Goal: Transaction & Acquisition: Subscribe to service/newsletter

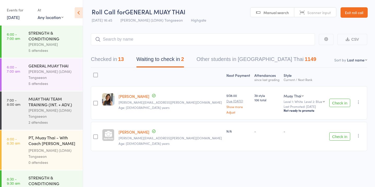
scroll to position [505, 0]
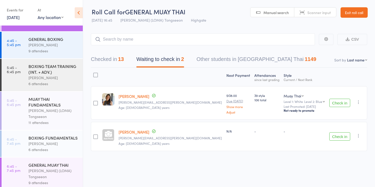
click at [95, 102] on div at bounding box center [95, 103] width 5 height 5
click at [94, 102] on input "checkbox" at bounding box center [94, 102] width 0 height 0
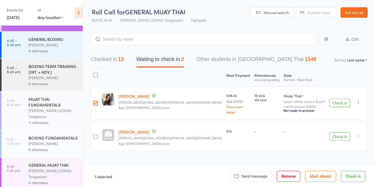
click at [97, 137] on div at bounding box center [95, 137] width 5 height 5
click at [94, 135] on input "checkbox" at bounding box center [94, 135] width 0 height 0
click at [322, 176] on button "Mark absent" at bounding box center [320, 176] width 31 height 11
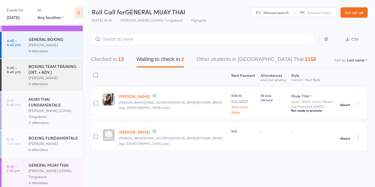
scroll to position [0, 0]
click at [51, 67] on div "BOXING TEAM TRAINING (INT. + ADV.)" at bounding box center [53, 68] width 50 height 11
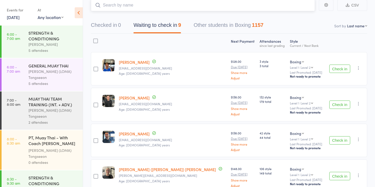
scroll to position [37, 0]
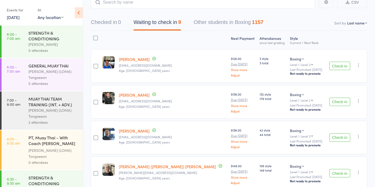
click at [344, 63] on button "Check in" at bounding box center [339, 66] width 21 height 8
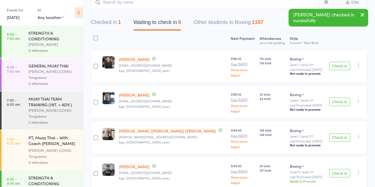
click at [342, 102] on button "Check in" at bounding box center [339, 102] width 21 height 8
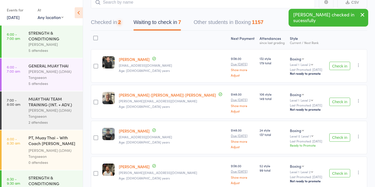
click at [342, 102] on button "Check in" at bounding box center [339, 102] width 21 height 8
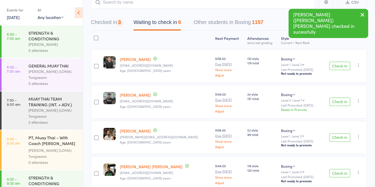
click at [342, 102] on button "Check in" at bounding box center [339, 102] width 21 height 8
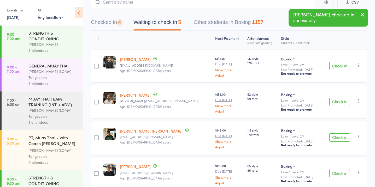
click at [342, 102] on button "Check in" at bounding box center [339, 102] width 21 height 8
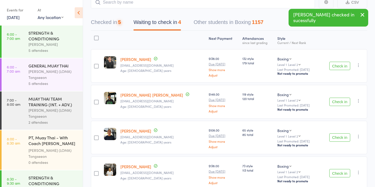
click at [342, 102] on button "Check in" at bounding box center [339, 102] width 21 height 8
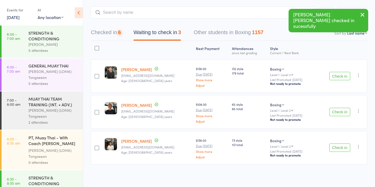
click at [342, 102] on div "Check in Check in Promote Send message Add Note Add Task Add Flag Remove Mark a…" at bounding box center [341, 111] width 52 height 33
click at [341, 110] on button "Check in" at bounding box center [339, 112] width 21 height 8
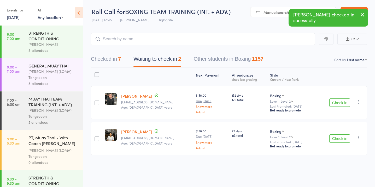
click at [338, 137] on button "Check in" at bounding box center [339, 139] width 21 height 8
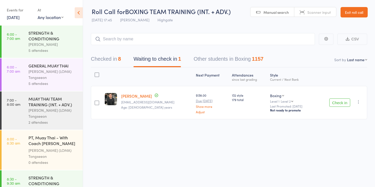
click at [339, 103] on button "Check in" at bounding box center [339, 103] width 21 height 8
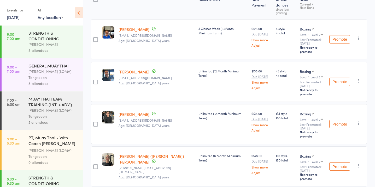
scroll to position [0, 0]
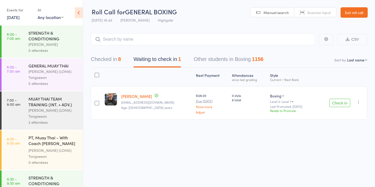
click at [97, 103] on div at bounding box center [96, 103] width 5 height 5
click at [96, 102] on input "checkbox" at bounding box center [96, 102] width 0 height 0
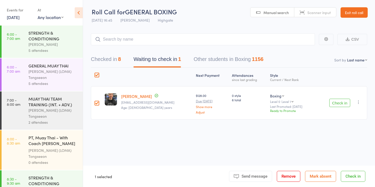
click at [322, 171] on footer "1 selected Send message Message Remove Mark absent Check in" at bounding box center [229, 176] width 292 height 21
click at [321, 175] on button "Mark absent" at bounding box center [320, 176] width 31 height 11
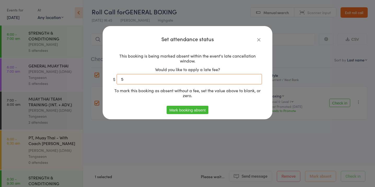
click at [191, 80] on input "5" at bounding box center [189, 79] width 145 height 10
click at [190, 110] on button "Mark booking absent" at bounding box center [186, 110] width 41 height 8
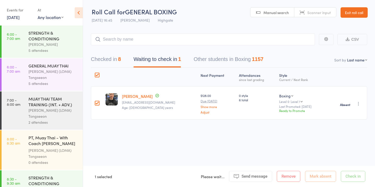
click at [218, 137] on div "Next Payment Atten­dances since last grading Style Current / Next Rank edit Dev…" at bounding box center [229, 105] width 276 height 75
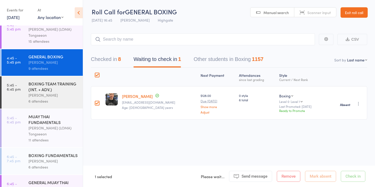
scroll to position [483, 0]
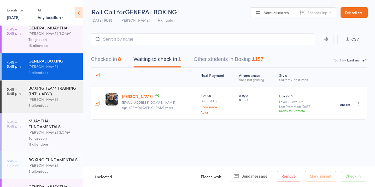
click at [61, 114] on div "MUAY THAI FUNDAMENTALS Ronnarong (LOMA) Tongseeon 11 attendees" at bounding box center [55, 133] width 54 height 38
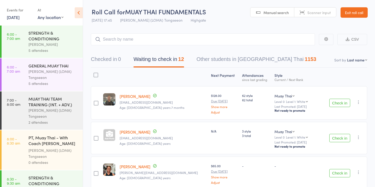
click at [339, 139] on button "Check in" at bounding box center [339, 138] width 21 height 8
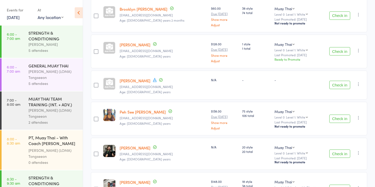
scroll to position [163, 0]
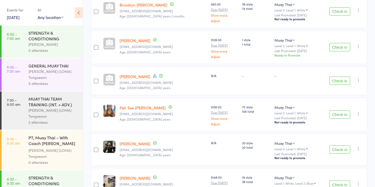
click at [337, 80] on button "Check in" at bounding box center [339, 81] width 21 height 8
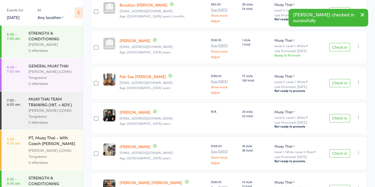
click at [337, 80] on button "Check in" at bounding box center [339, 83] width 21 height 8
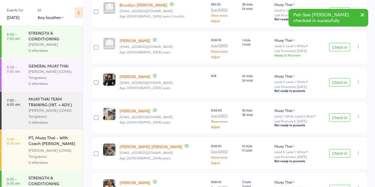
click at [337, 80] on button "Check in" at bounding box center [339, 82] width 21 height 8
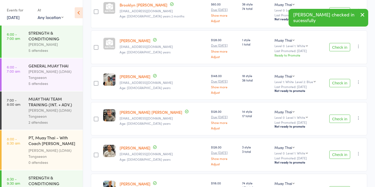
click at [337, 80] on button "Check in" at bounding box center [339, 83] width 21 height 8
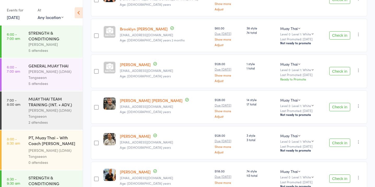
scroll to position [170, 0]
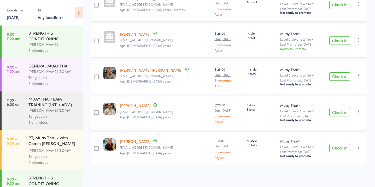
click at [340, 145] on button "Check in" at bounding box center [339, 148] width 21 height 8
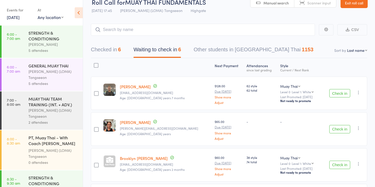
scroll to position [11, 0]
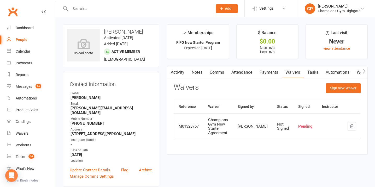
click at [125, 7] on input "text" at bounding box center [139, 8] width 140 height 7
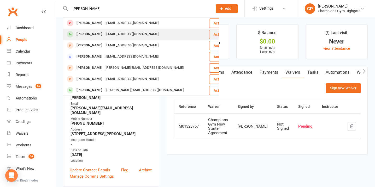
type input "[PERSON_NAME]"
click at [135, 37] on div "[PERSON_NAME] [EMAIL_ADDRESS][DOMAIN_NAME]" at bounding box center [135, 34] width 145 height 11
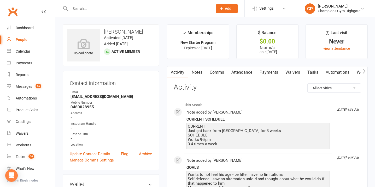
click at [290, 73] on link "Waivers" at bounding box center [293, 73] width 22 height 12
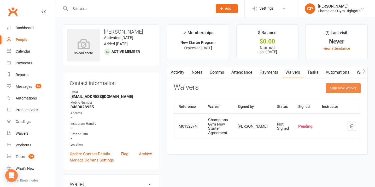
click at [335, 87] on button "Sign new Waiver" at bounding box center [342, 88] width 35 height 9
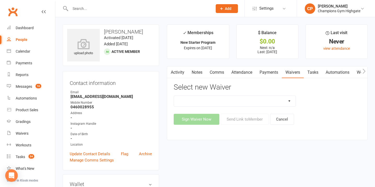
click at [271, 101] on select "Casual Waiver - First Timers Casual Waiver (STAFF ONLY) Champions Gym Cancellat…" at bounding box center [235, 101] width 122 height 10
select select "9060"
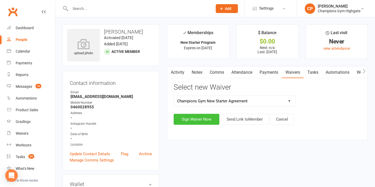
click at [210, 120] on button "Sign Waiver Now" at bounding box center [197, 119] width 46 height 11
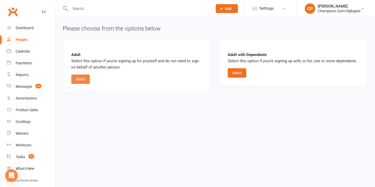
click at [76, 81] on button "Select" at bounding box center [80, 79] width 19 height 9
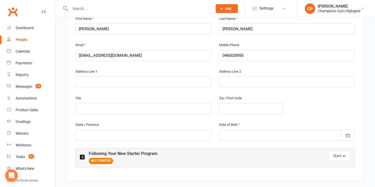
scroll to position [160, 0]
click at [262, 134] on div at bounding box center [287, 134] width 136 height 11
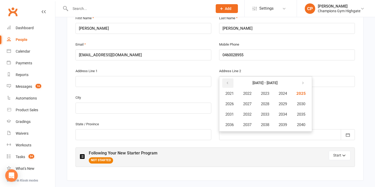
click at [227, 81] on icon "button" at bounding box center [227, 83] width 4 height 4
click at [267, 94] on span "1983" at bounding box center [265, 93] width 8 height 5
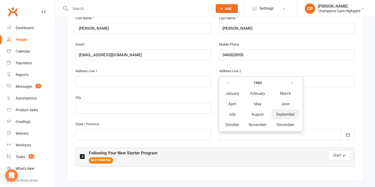
click at [283, 114] on span "September" at bounding box center [285, 114] width 19 height 5
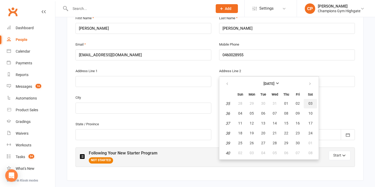
click at [312, 103] on button "03" at bounding box center [309, 103] width 13 height 9
type input "03 Sep 1983"
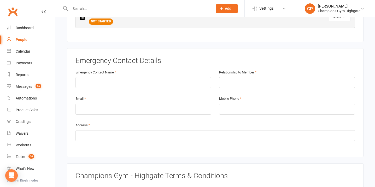
scroll to position [299, 0]
click at [131, 80] on input "text" at bounding box center [143, 82] width 136 height 11
type input "Dad"
click at [242, 81] on input "text" at bounding box center [287, 82] width 136 height 11
type input "Father"
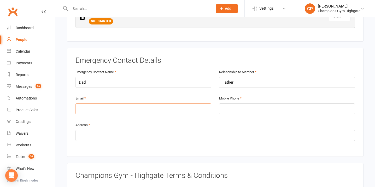
click at [151, 107] on input "email" at bounding box center [143, 109] width 136 height 11
type input "sgheredia@live.com"
click at [256, 108] on input "tel" at bounding box center [287, 109] width 136 height 11
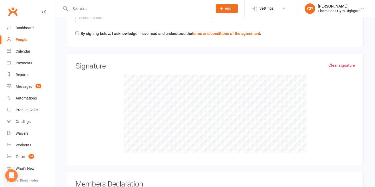
scroll to position [770, 0]
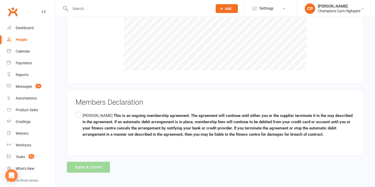
type input "0460028955"
click at [22, 37] on link "People" at bounding box center [31, 40] width 48 height 12
select select "100"
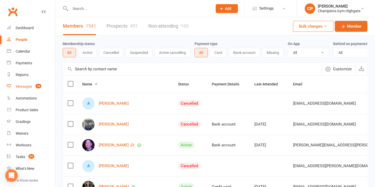
click at [34, 85] on count-badge "16" at bounding box center [37, 87] width 8 height 4
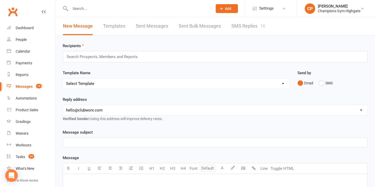
click at [130, 9] on input "text" at bounding box center [139, 8] width 140 height 7
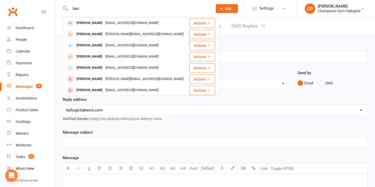
type input "hari"
click at [146, 25] on div "Hari Selva harriharasuthan.s@gmail.com" at bounding box center [126, 23] width 126 height 11
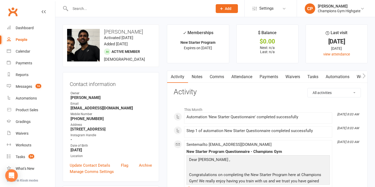
click at [202, 76] on link "Notes" at bounding box center [197, 77] width 18 height 12
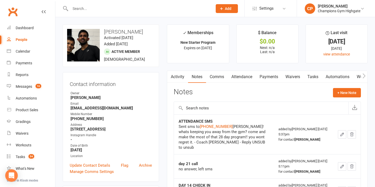
click at [270, 77] on link "Payments" at bounding box center [269, 77] width 26 height 12
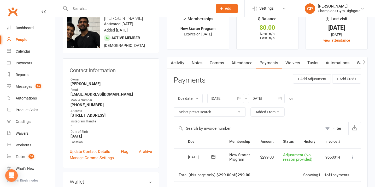
scroll to position [12, 0]
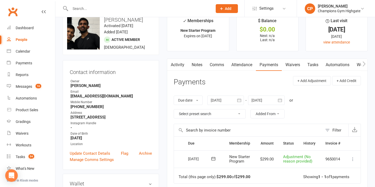
click at [247, 61] on link "Attendance" at bounding box center [242, 65] width 28 height 12
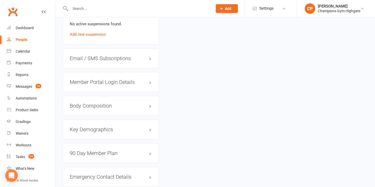
scroll to position [420, 0]
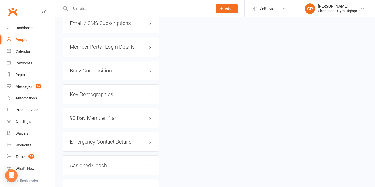
click at [126, 7] on input "text" at bounding box center [139, 8] width 140 height 7
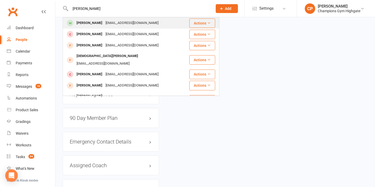
type input "sebastian"
click at [136, 23] on div "sebp94@gmail.com" at bounding box center [132, 23] width 56 height 8
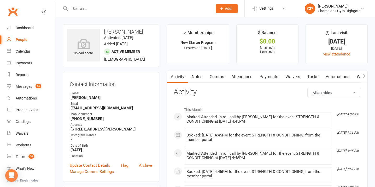
click at [196, 76] on link "Notes" at bounding box center [197, 77] width 18 height 12
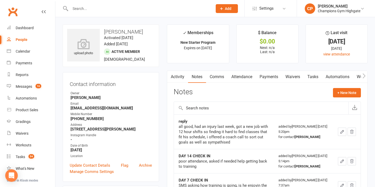
click at [178, 73] on link "Activity" at bounding box center [177, 77] width 21 height 12
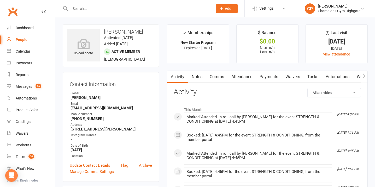
click at [241, 76] on link "Attendance" at bounding box center [242, 77] width 28 height 12
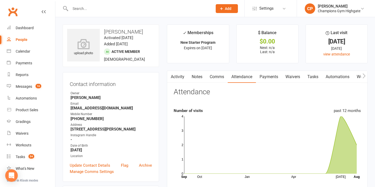
click at [292, 79] on link "Waivers" at bounding box center [293, 77] width 22 height 12
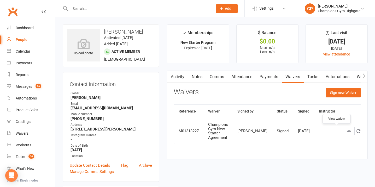
click at [347, 131] on icon at bounding box center [349, 131] width 4 height 4
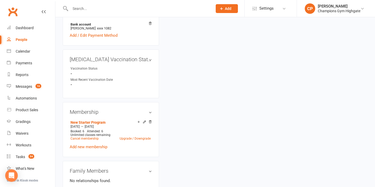
scroll to position [182, 0]
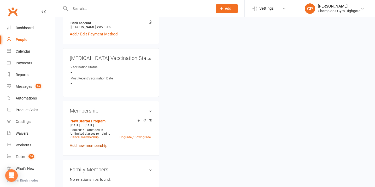
click at [92, 146] on link "Add new membership" at bounding box center [89, 146] width 38 height 5
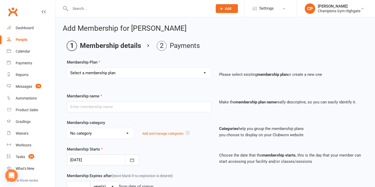
click at [140, 74] on select "Select a membership plan Create new Membership Plan New Starter Program FIFO Ne…" at bounding box center [139, 73] width 144 height 10
select select "6"
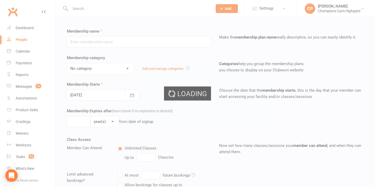
scroll to position [67, 0]
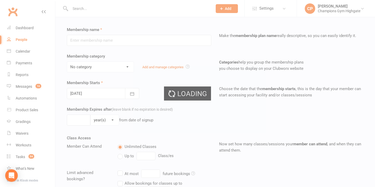
type input "3 Classes Week (6 Month Minimum Term)"
select select "0"
type input "0"
type input "3"
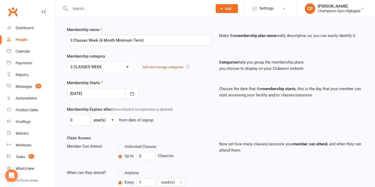
click at [92, 92] on div at bounding box center [103, 93] width 72 height 11
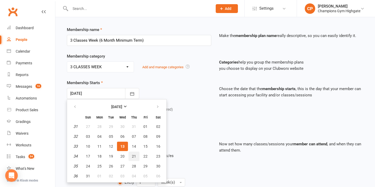
click at [133, 158] on span "21" at bounding box center [134, 156] width 4 height 4
type input "21 Aug 2025"
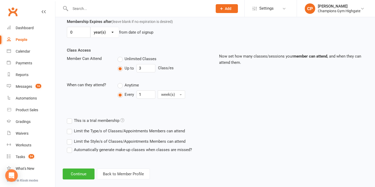
scroll to position [155, 0]
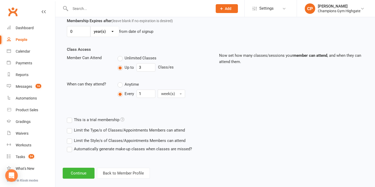
click at [70, 131] on label "Limit the Type/s of Classes/Appointments Members can attend" at bounding box center [126, 130] width 118 height 6
click at [70, 127] on input "Limit the Type/s of Classes/Appointments Members can attend" at bounding box center [68, 127] width 3 height 0
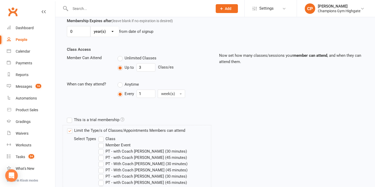
click at [103, 141] on label "Class" at bounding box center [106, 139] width 17 height 6
click at [102, 136] on input "Class" at bounding box center [99, 136] width 3 height 0
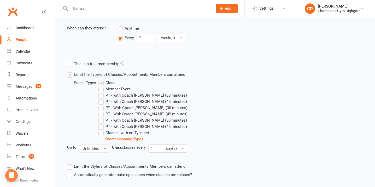
scroll to position [244, 0]
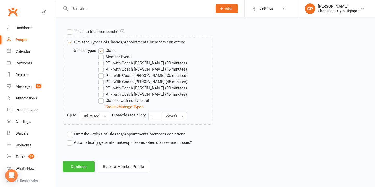
click at [83, 170] on button "Continue" at bounding box center [79, 167] width 32 height 11
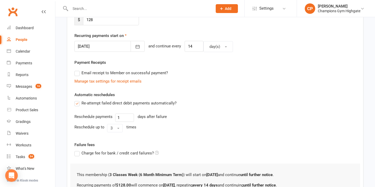
scroll to position [171, 0]
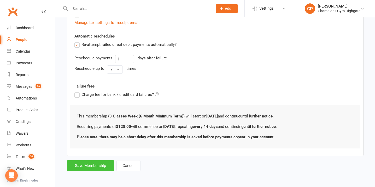
click at [88, 165] on button "Save Membership" at bounding box center [90, 165] width 47 height 11
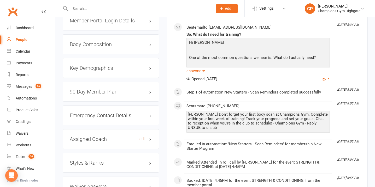
click at [142, 138] on link "edit" at bounding box center [142, 139] width 6 height 4
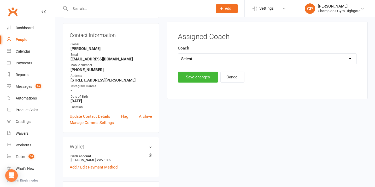
scroll to position [45, 0]
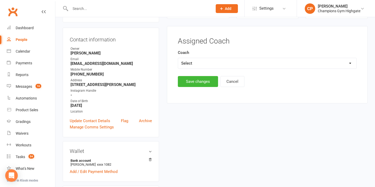
click at [198, 64] on select "Select Emma Mallia Loma Oscar James Brant Ruben" at bounding box center [267, 63] width 178 height 10
select select "Emma Mallia"
click at [196, 83] on button "Save changes" at bounding box center [198, 81] width 40 height 11
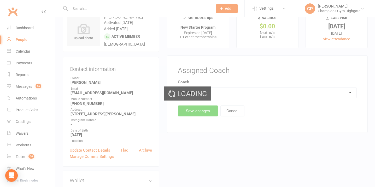
scroll to position [0, 0]
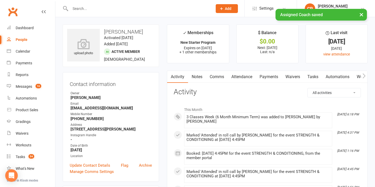
click at [291, 76] on link "Waivers" at bounding box center [293, 77] width 22 height 12
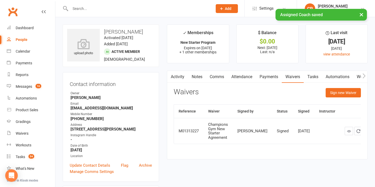
click at [316, 78] on link "Tasks" at bounding box center [312, 77] width 18 height 12
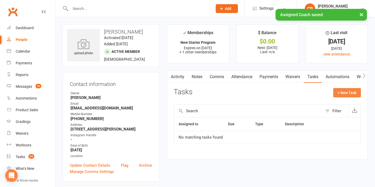
click at [341, 94] on button "+ New Task" at bounding box center [347, 92] width 28 height 9
select select "51774"
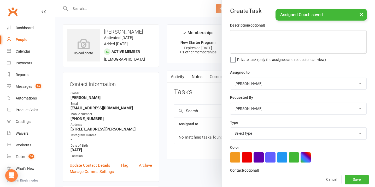
click at [273, 84] on select "Pamorn Martdee Helen Bologa Whitney Tuna Ronnarong (LOMA) Tongseeon Joondalup R…" at bounding box center [298, 83] width 136 height 11
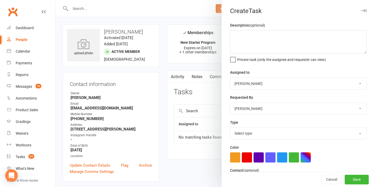
select select "53004"
click at [247, 135] on select "Select type Cancellation call Cancellation request Check about cancellation - m…" at bounding box center [298, 133] width 136 height 11
select select "23878"
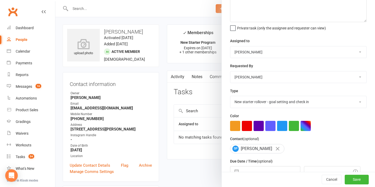
scroll to position [70, 0]
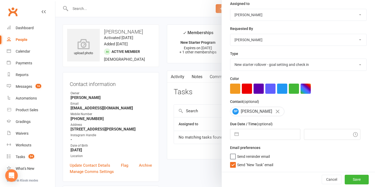
select select "6"
select select "2025"
select select "7"
select select "2025"
select select "8"
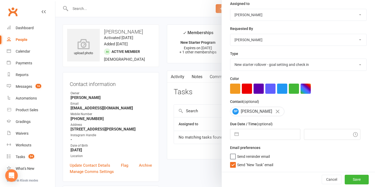
select select "2025"
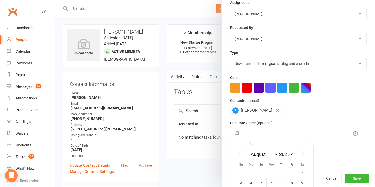
click at [253, 133] on input "text" at bounding box center [270, 133] width 59 height 10
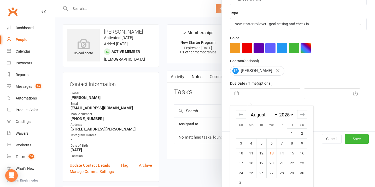
scroll to position [117, 0]
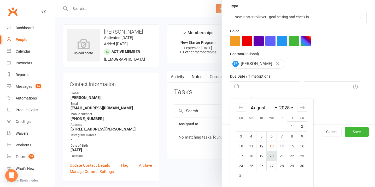
click at [274, 158] on td "20" at bounding box center [271, 156] width 10 height 10
type input "20 Aug 2025"
type input "6:30pm"
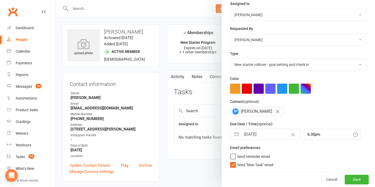
scroll to position [70, 0]
click at [358, 181] on button "Save" at bounding box center [356, 179] width 24 height 9
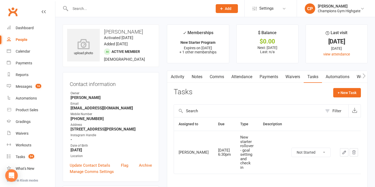
click at [124, 11] on input "text" at bounding box center [139, 8] width 140 height 7
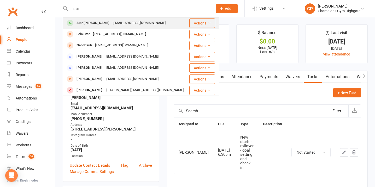
type input "star"
click at [142, 24] on div "Star Lako istalako@hotmail.com" at bounding box center [126, 23] width 126 height 11
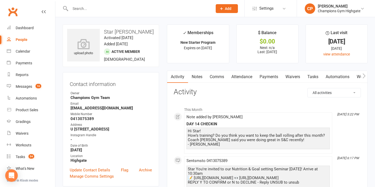
click at [245, 79] on link "Attendance" at bounding box center [242, 77] width 28 height 12
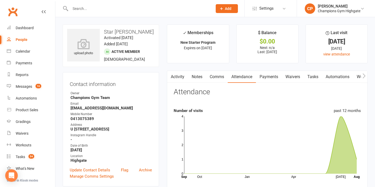
click at [194, 76] on link "Notes" at bounding box center [197, 77] width 18 height 12
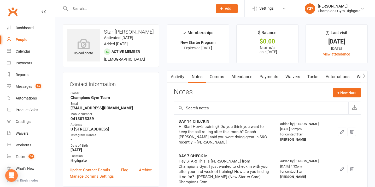
click at [180, 77] on link "Activity" at bounding box center [177, 77] width 21 height 12
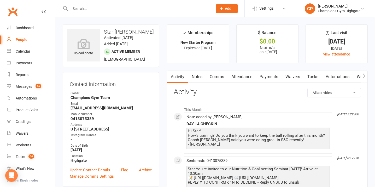
click at [202, 77] on link "Notes" at bounding box center [197, 77] width 18 height 12
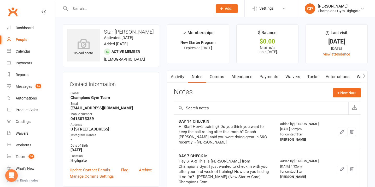
click at [217, 76] on link "Comms" at bounding box center [217, 77] width 22 height 12
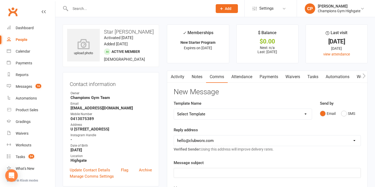
click at [238, 78] on link "Attendance" at bounding box center [242, 77] width 28 height 12
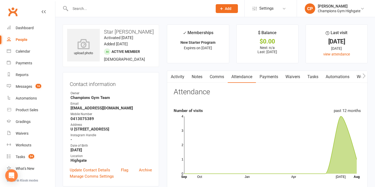
click at [203, 78] on link "Notes" at bounding box center [197, 77] width 18 height 12
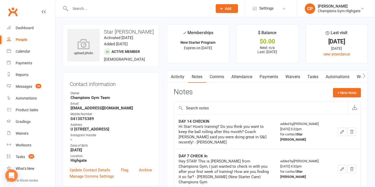
click at [218, 78] on link "Comms" at bounding box center [217, 77] width 22 height 12
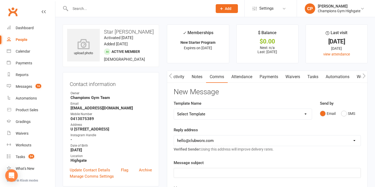
scroll to position [0, 0]
click at [248, 74] on link "Attendance" at bounding box center [241, 77] width 28 height 12
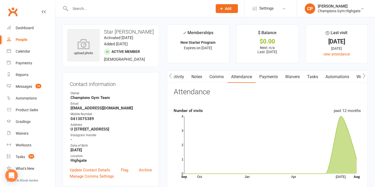
click at [212, 78] on link "Comms" at bounding box center [217, 77] width 22 height 12
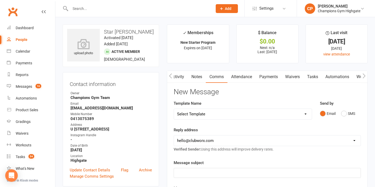
click at [200, 77] on link "Notes" at bounding box center [197, 77] width 18 height 12
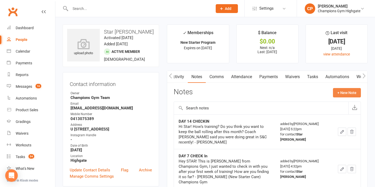
click at [342, 92] on button "+ New Note" at bounding box center [347, 92] width 28 height 9
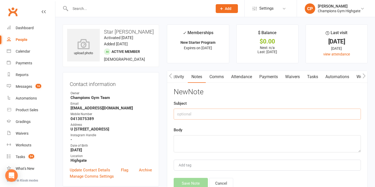
click at [215, 113] on input "text" at bounding box center [267, 114] width 187 height 11
type input "DAY 21 check in (no replies from other texts)"
click at [187, 143] on textarea at bounding box center [267, 143] width 187 height 17
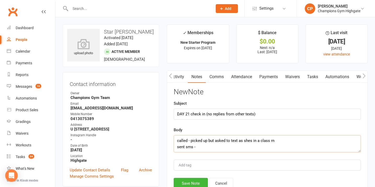
paste textarea "Hey! Just calling to congratulate you on three weeks of training! Just wonderin…"
type textarea "called - picked up but asked to text as shes in a class rn sent sms - Hey! Just…"
click at [198, 183] on button "Save Note" at bounding box center [191, 183] width 34 height 11
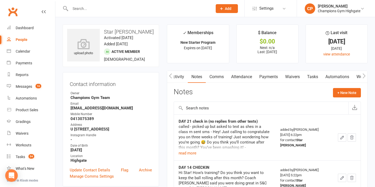
click at [131, 5] on input "text" at bounding box center [139, 8] width 140 height 7
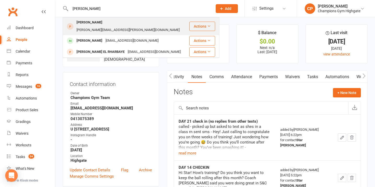
type input "nadia"
click at [146, 26] on div "nadia.hammiche@gmail.com" at bounding box center [128, 30] width 106 height 8
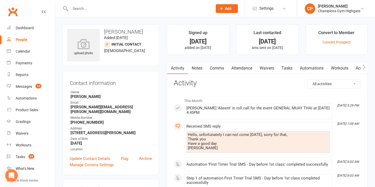
click at [239, 68] on link "Attendance" at bounding box center [242, 68] width 28 height 12
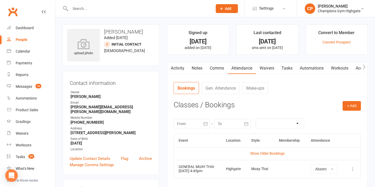
click at [221, 68] on link "Comms" at bounding box center [217, 68] width 22 height 12
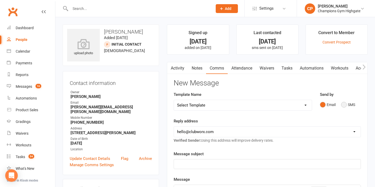
click at [342, 104] on button "SMS" at bounding box center [348, 105] width 14 height 10
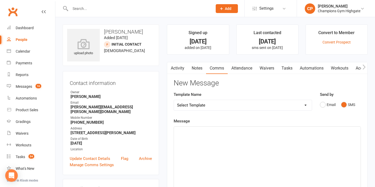
click at [259, 147] on div "﻿" at bounding box center [267, 166] width 187 height 78
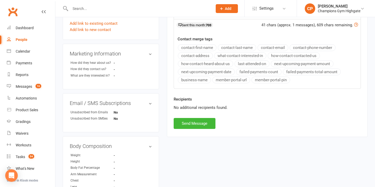
scroll to position [187, 0]
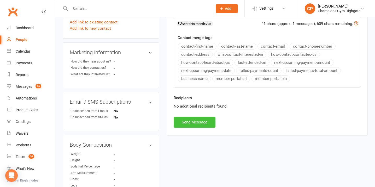
click at [207, 121] on button "Send Message" at bounding box center [195, 122] width 42 height 11
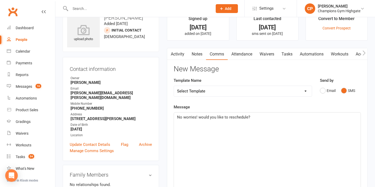
scroll to position [0, 0]
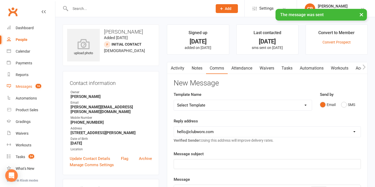
click at [36, 82] on link "Messages 16" at bounding box center [31, 87] width 48 height 12
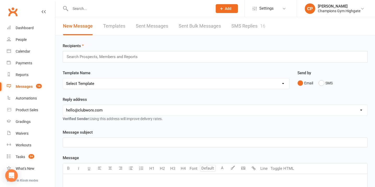
click at [248, 26] on link "SMS Replies 16" at bounding box center [248, 26] width 34 height 18
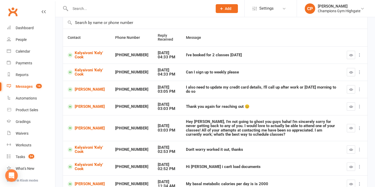
scroll to position [39, 0]
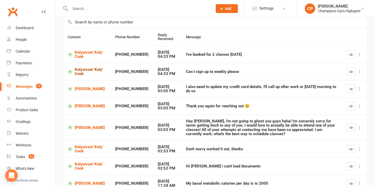
click at [85, 73] on link "Kelyaivoni 'Kely' Cook" at bounding box center [87, 72] width 38 height 9
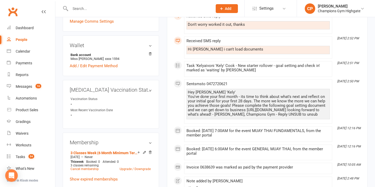
scroll to position [151, 0]
click at [125, 6] on input "text" at bounding box center [139, 8] width 140 height 7
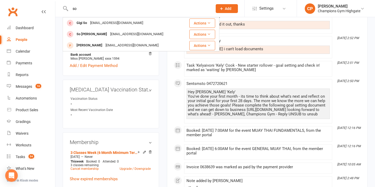
type input "s"
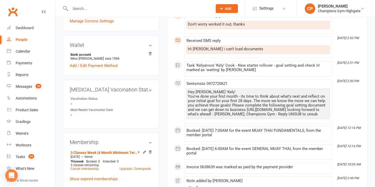
click at [154, 13] on div at bounding box center [136, 8] width 146 height 17
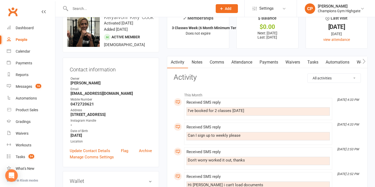
scroll to position [0, 0]
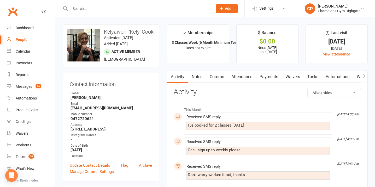
click at [219, 73] on link "Comms" at bounding box center [217, 77] width 22 height 12
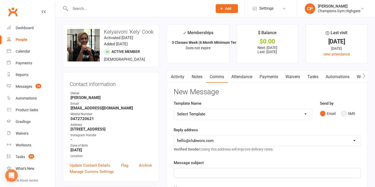
click at [347, 115] on button "SMS" at bounding box center [348, 114] width 14 height 10
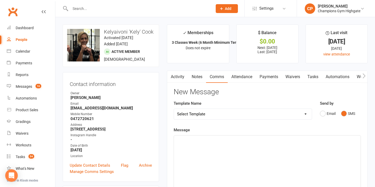
click at [235, 144] on div "﻿" at bounding box center [267, 175] width 187 height 78
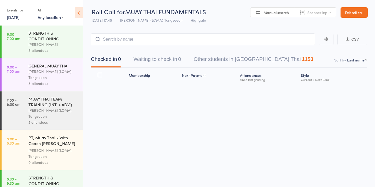
click at [170, 64] on button "Waiting to check in 0" at bounding box center [156, 61] width 47 height 14
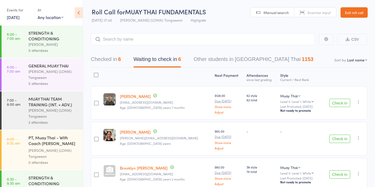
click at [343, 136] on button "Check in" at bounding box center [339, 139] width 21 height 8
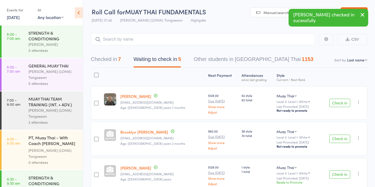
click at [336, 102] on button "Check in" at bounding box center [339, 103] width 21 height 8
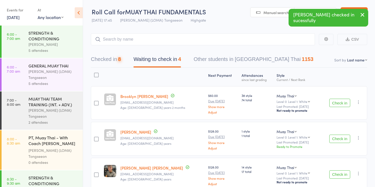
click at [336, 102] on button "Check in" at bounding box center [339, 103] width 21 height 8
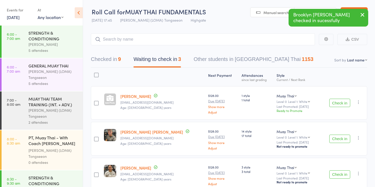
click at [358, 103] on icon "button" at bounding box center [358, 102] width 5 height 5
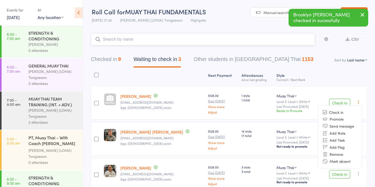
click at [204, 41] on input "search" at bounding box center [203, 39] width 224 height 12
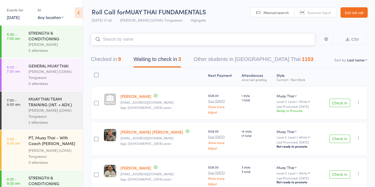
scroll to position [27, 0]
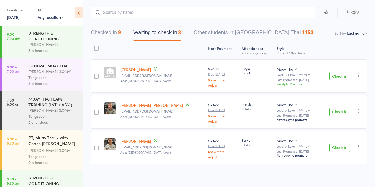
click at [341, 146] on button "Check in" at bounding box center [339, 148] width 21 height 8
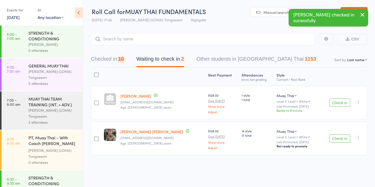
scroll to position [0, 0]
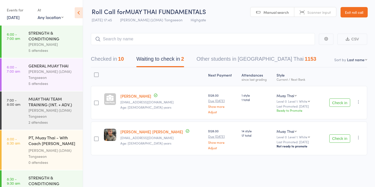
click at [115, 58] on button "Checked in 10" at bounding box center [107, 60] width 33 height 14
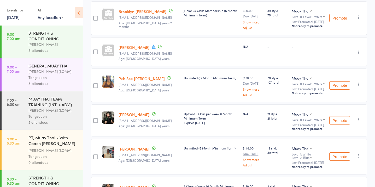
scroll to position [201, 0]
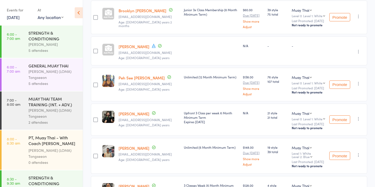
click at [359, 86] on icon "button" at bounding box center [358, 83] width 5 height 5
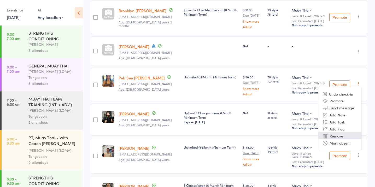
click at [338, 140] on li "Remove" at bounding box center [339, 136] width 43 height 7
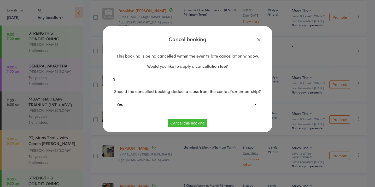
click at [194, 106] on select "Yes No" at bounding box center [187, 104] width 148 height 10
select select "1"
click at [193, 121] on button "Cancel this booking" at bounding box center [187, 123] width 39 height 8
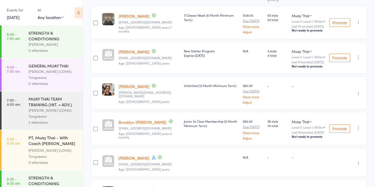
scroll to position [0, 0]
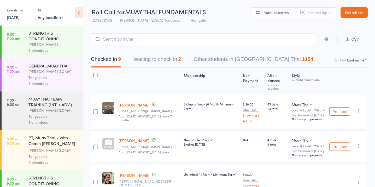
click at [167, 57] on button "Waiting to check in 2" at bounding box center [156, 61] width 47 height 14
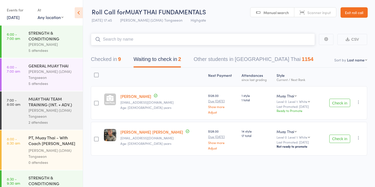
click at [161, 37] on input "search" at bounding box center [203, 39] width 224 height 12
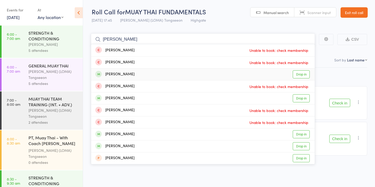
type input "peter hine"
click at [304, 73] on link "Drop in" at bounding box center [301, 74] width 17 height 8
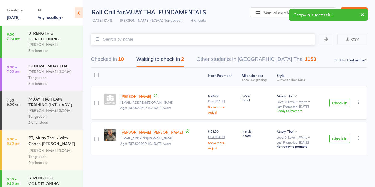
click at [118, 62] on button "Checked in 10" at bounding box center [107, 61] width 33 height 14
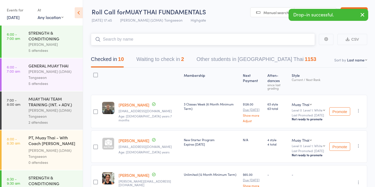
click at [172, 57] on button "Waiting to check in 2" at bounding box center [159, 61] width 47 height 14
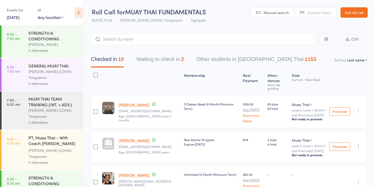
click at [159, 62] on button "Waiting to check in 2" at bounding box center [159, 61] width 47 height 14
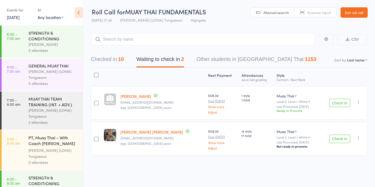
click at [357, 101] on icon "button" at bounding box center [358, 102] width 5 height 5
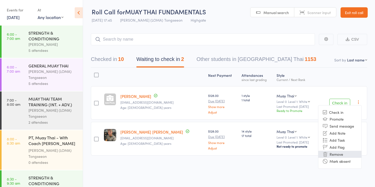
click at [354, 156] on li "Remove" at bounding box center [339, 154] width 43 height 7
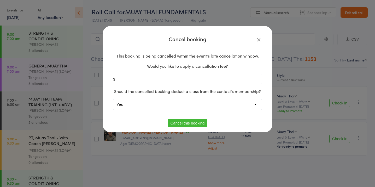
click at [190, 104] on select "Yes No" at bounding box center [187, 104] width 148 height 10
select select "1"
click at [190, 121] on button "Cancel this booking" at bounding box center [187, 123] width 39 height 8
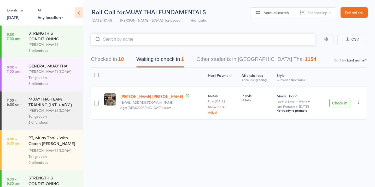
click at [175, 42] on input "search" at bounding box center [203, 39] width 224 height 12
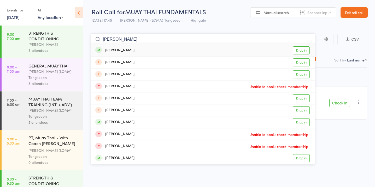
type input "angelina"
click at [300, 49] on link "Drop in" at bounding box center [301, 50] width 17 height 8
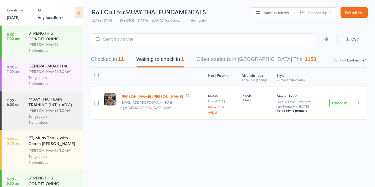
click at [359, 104] on icon "button" at bounding box center [358, 102] width 5 height 5
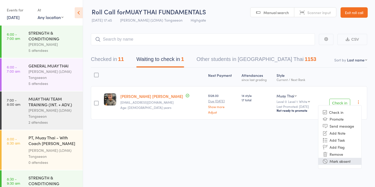
click at [346, 160] on li "Mark absent" at bounding box center [339, 161] width 43 height 7
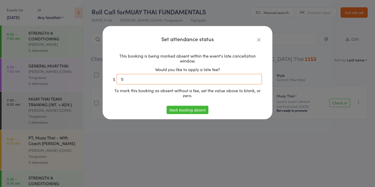
click at [217, 80] on input "5" at bounding box center [189, 79] width 145 height 10
click at [205, 109] on button "Mark booking absent" at bounding box center [186, 110] width 41 height 8
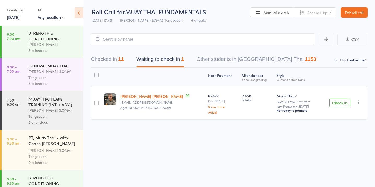
scroll to position [505, 0]
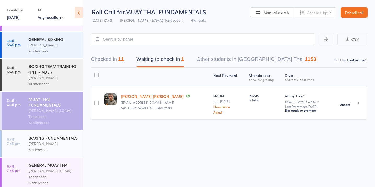
click at [40, 131] on div "BOXING FUNDAMENTALS Jordan Sears 6 attendees" at bounding box center [55, 144] width 54 height 27
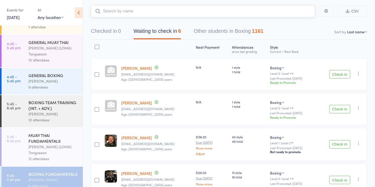
scroll to position [467, 0]
click at [62, 75] on div "GENERAL BOXING" at bounding box center [53, 77] width 50 height 6
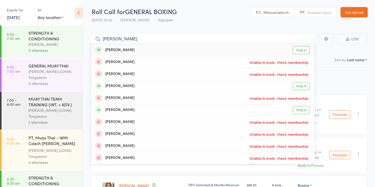
type input "mark ma"
click at [302, 47] on link "Drop in" at bounding box center [301, 50] width 17 height 8
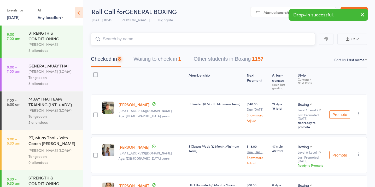
click at [158, 60] on button "Waiting to check in 1" at bounding box center [156, 60] width 47 height 14
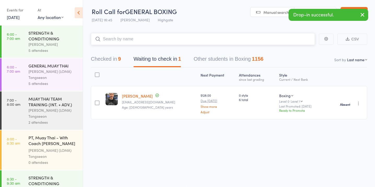
scroll to position [505, 0]
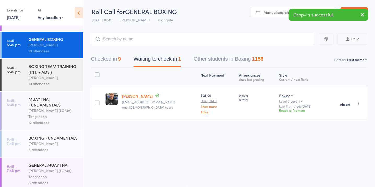
click at [64, 141] on div "[PERSON_NAME]" at bounding box center [53, 144] width 50 height 6
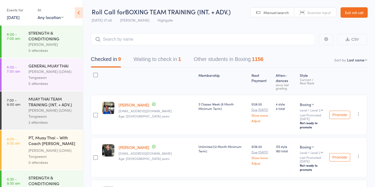
click at [170, 58] on button "Waiting to check in 1" at bounding box center [156, 61] width 47 height 14
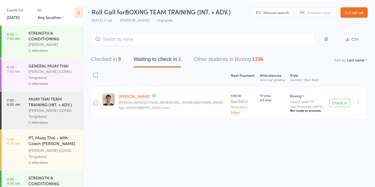
click at [348, 103] on button "Check in" at bounding box center [339, 103] width 21 height 8
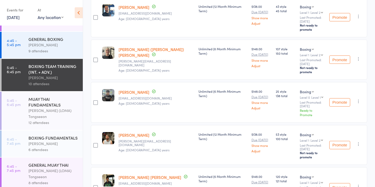
scroll to position [308, 0]
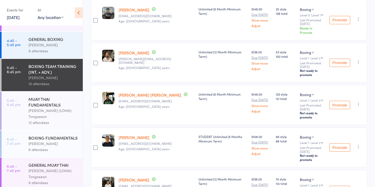
click at [58, 162] on div "GENERAL MUAY THAI" at bounding box center [53, 165] width 50 height 6
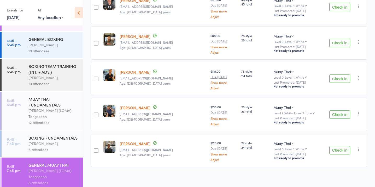
scroll to position [206, 0]
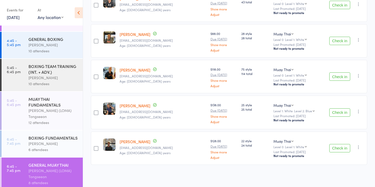
click at [334, 76] on button "Check in" at bounding box center [339, 77] width 21 height 8
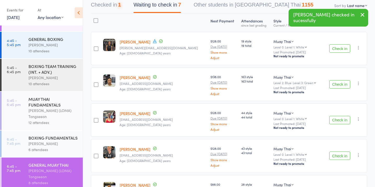
scroll to position [0, 0]
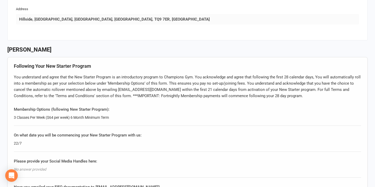
scroll to position [302, 0]
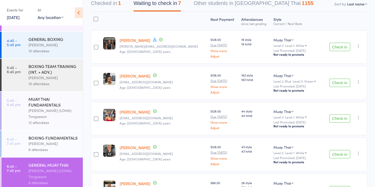
scroll to position [56, 0]
click at [342, 84] on button "Check in" at bounding box center [339, 83] width 21 height 8
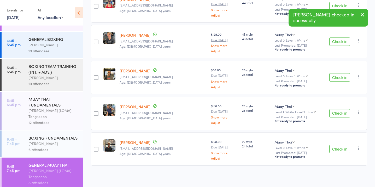
scroll to position [134, 0]
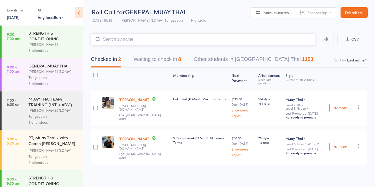
click at [173, 64] on button "Waiting to check in 8" at bounding box center [156, 61] width 47 height 14
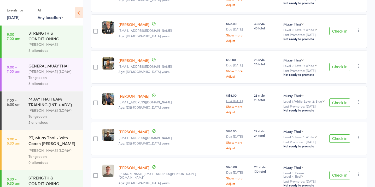
scroll to position [206, 0]
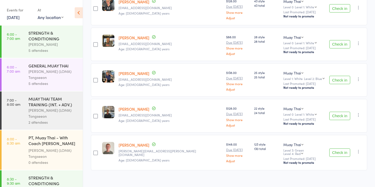
click at [336, 149] on button "Check in" at bounding box center [339, 153] width 21 height 8
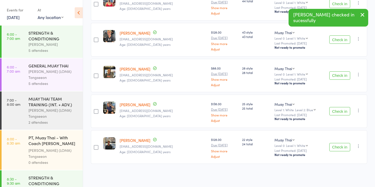
scroll to position [170, 0]
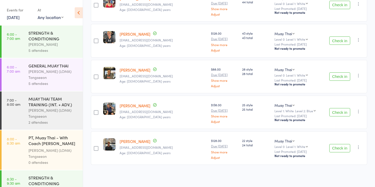
click at [45, 42] on div "[PERSON_NAME]" at bounding box center [53, 44] width 50 height 6
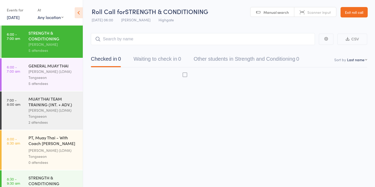
scroll to position [0, 0]
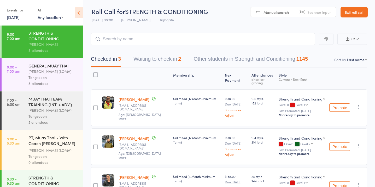
click at [164, 62] on button "Waiting to check in 2" at bounding box center [156, 60] width 47 height 14
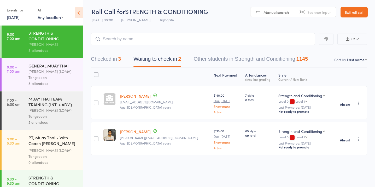
click at [46, 77] on div "[PERSON_NAME] (LOMA) Tongseeon" at bounding box center [53, 75] width 50 height 12
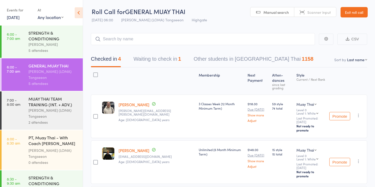
click at [153, 60] on button "Waiting to check in 1" at bounding box center [156, 60] width 47 height 14
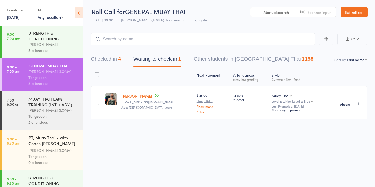
click at [53, 98] on div "MUAY THAI TEAM TRAINING (INT. + ADV.)" at bounding box center [53, 101] width 50 height 11
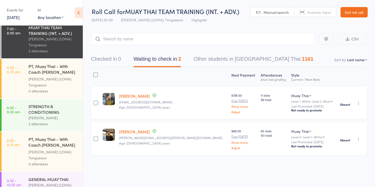
scroll to position [72, 0]
click at [48, 108] on div "STRENGTH & CONDITIONING" at bounding box center [53, 108] width 50 height 11
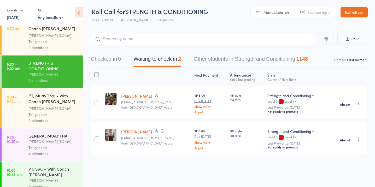
scroll to position [127, 0]
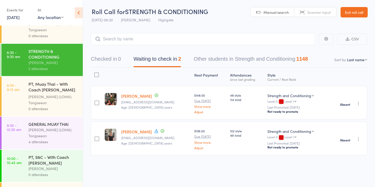
click at [49, 128] on div "Ronnarong (LOMA) Tongseeon" at bounding box center [53, 133] width 50 height 12
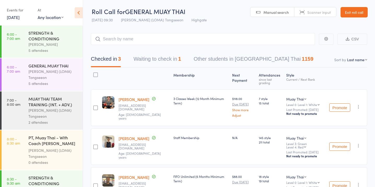
click at [159, 57] on button "Waiting to check in 1" at bounding box center [156, 60] width 47 height 14
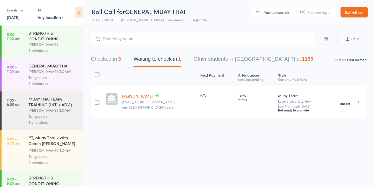
click at [113, 62] on button "Checked in 3" at bounding box center [106, 60] width 30 height 14
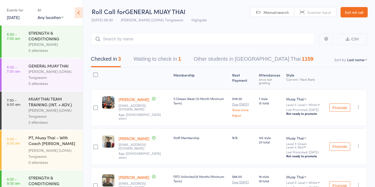
click at [74, 48] on div "5 attendees" at bounding box center [53, 50] width 50 height 6
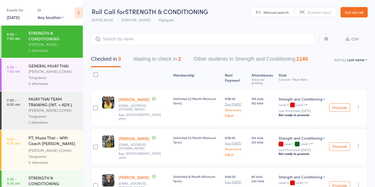
click at [63, 75] on div "[PERSON_NAME] (LOMA) Tongseeon" at bounding box center [53, 75] width 50 height 12
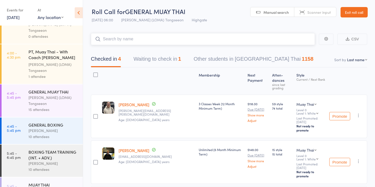
scroll to position [505, 0]
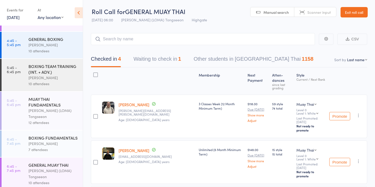
click at [53, 141] on div "[PERSON_NAME]" at bounding box center [53, 144] width 50 height 6
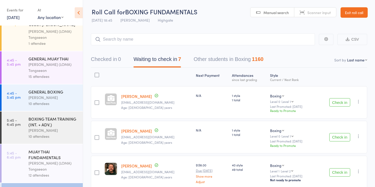
scroll to position [505, 0]
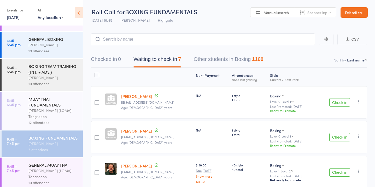
click at [52, 141] on div "[PERSON_NAME]" at bounding box center [53, 144] width 50 height 6
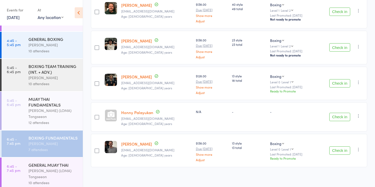
scroll to position [164, 0]
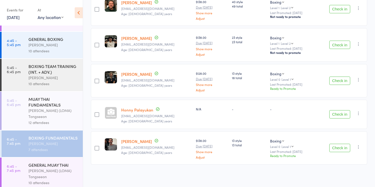
click at [344, 147] on button "Check in" at bounding box center [339, 148] width 21 height 8
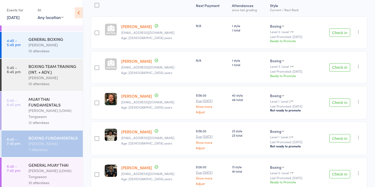
scroll to position [68, 0]
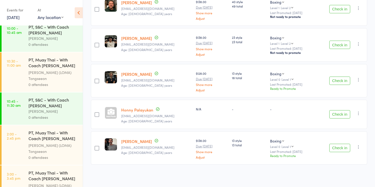
scroll to position [505, 0]
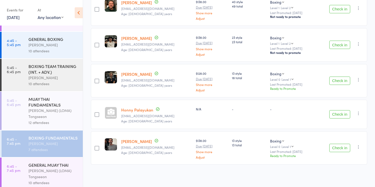
click at [54, 162] on div "GENERAL MUAY THAI" at bounding box center [53, 165] width 50 height 6
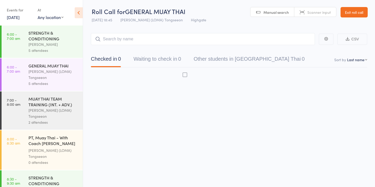
scroll to position [0, 0]
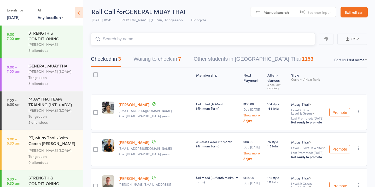
click at [169, 60] on button "Waiting to check in 7" at bounding box center [156, 60] width 47 height 14
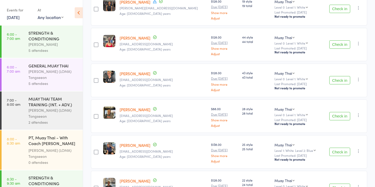
scroll to position [132, 0]
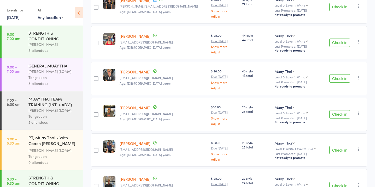
click at [332, 114] on button "Check in" at bounding box center [339, 114] width 21 height 8
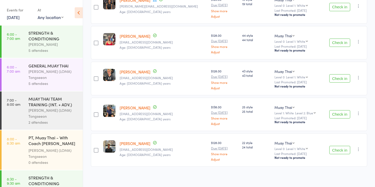
click at [342, 112] on button "Check in" at bounding box center [339, 114] width 21 height 8
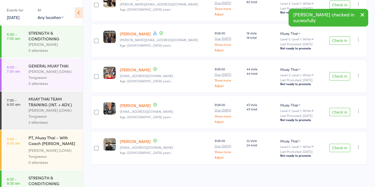
click at [342, 112] on button "Check in" at bounding box center [339, 112] width 21 height 8
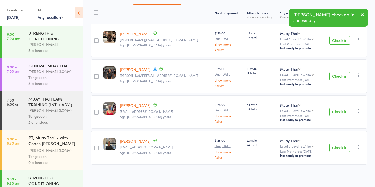
click at [338, 148] on button "Check in" at bounding box center [339, 148] width 21 height 8
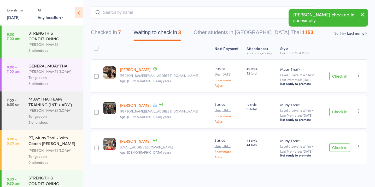
click at [336, 75] on button "Check in" at bounding box center [339, 76] width 21 height 8
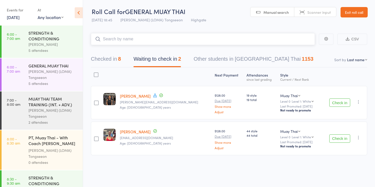
click at [125, 38] on input "search" at bounding box center [203, 39] width 224 height 12
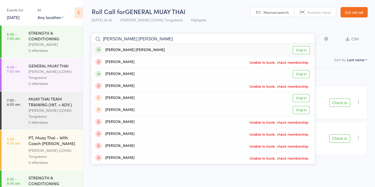
type input "joe jen"
click at [306, 47] on link "Drop in" at bounding box center [301, 50] width 17 height 8
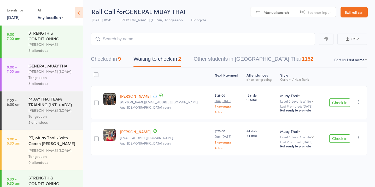
click at [336, 104] on button "Check in" at bounding box center [339, 103] width 21 height 8
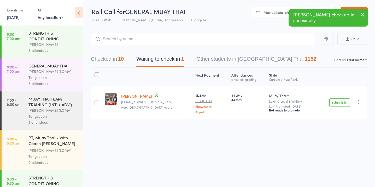
click at [336, 104] on button "Check in" at bounding box center [339, 103] width 21 height 8
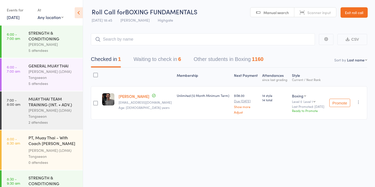
click at [174, 64] on button "Waiting to check in 6" at bounding box center [156, 61] width 47 height 14
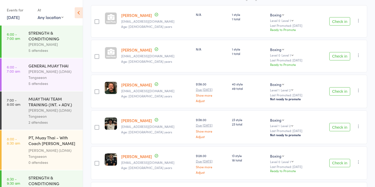
scroll to position [128, 0]
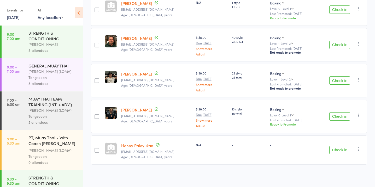
click at [144, 144] on link "Honny Palayukan" at bounding box center [137, 145] width 32 height 5
click at [344, 116] on button "Check in" at bounding box center [339, 116] width 21 height 8
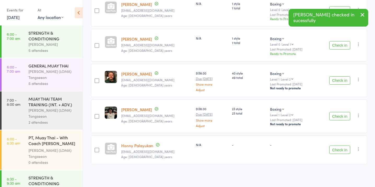
click at [344, 116] on button "Check in" at bounding box center [339, 116] width 21 height 8
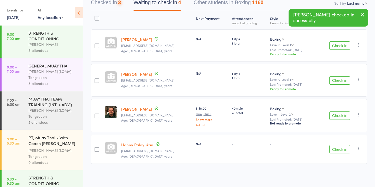
scroll to position [56, 0]
click at [344, 116] on button "Check in" at bounding box center [339, 116] width 21 height 8
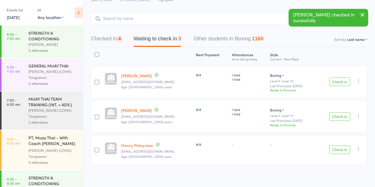
click at [344, 116] on button "Check in" at bounding box center [339, 117] width 21 height 8
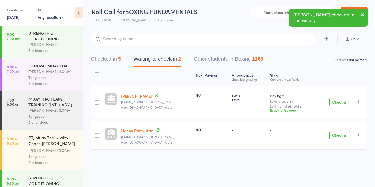
click at [349, 134] on button "Check in" at bounding box center [339, 135] width 21 height 8
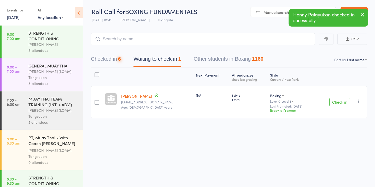
click at [335, 101] on button "Check in" at bounding box center [339, 102] width 21 height 8
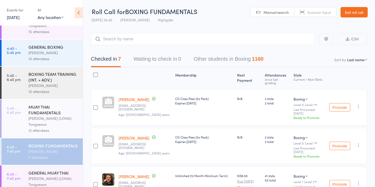
scroll to position [496, 0]
click at [51, 171] on div "GENERAL MUAY THAI" at bounding box center [53, 174] width 50 height 6
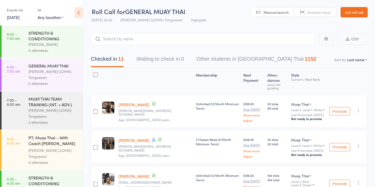
click at [175, 60] on button "Waiting to check in 0" at bounding box center [159, 60] width 47 height 14
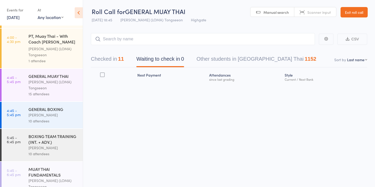
scroll to position [427, 0]
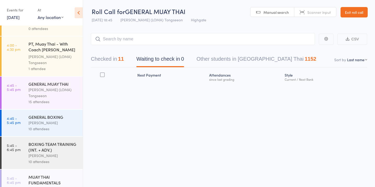
click at [47, 93] on div "Ronnarong (LOMA) Tongseeon" at bounding box center [53, 93] width 50 height 12
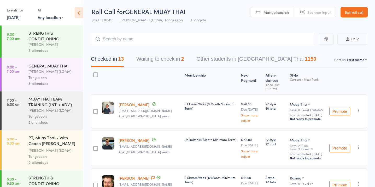
click at [166, 53] on div "Checked in 13 Waiting to check in 2 Other students in Muay Thai 1150" at bounding box center [229, 56] width 276 height 22
click at [153, 59] on button "Waiting to check in 2" at bounding box center [159, 60] width 47 height 14
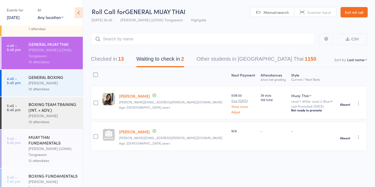
scroll to position [505, 0]
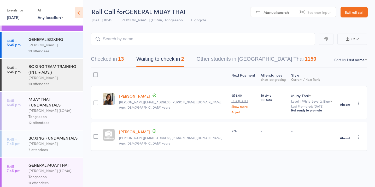
click at [42, 48] on div "10 attendees" at bounding box center [53, 51] width 50 height 6
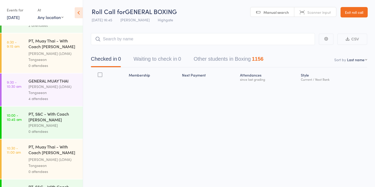
scroll to position [505, 0]
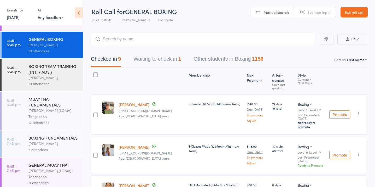
click at [142, 60] on button "Waiting to check in 1" at bounding box center [156, 60] width 47 height 14
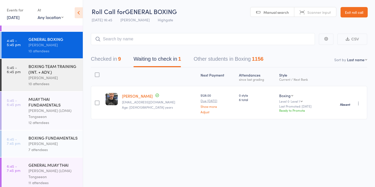
click at [111, 63] on button "Checked in 9" at bounding box center [106, 60] width 30 height 14
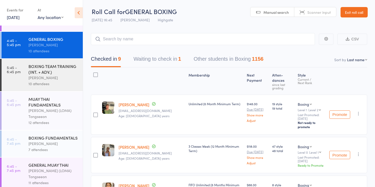
click at [58, 68] on div "BOXING TEAM TRAINING (INT. + ADV.)" at bounding box center [53, 68] width 50 height 11
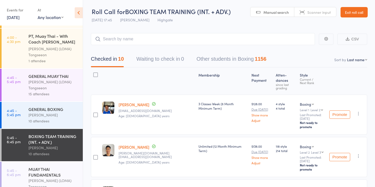
scroll to position [505, 0]
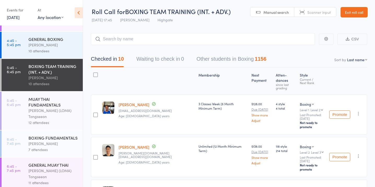
click at [55, 108] on div "Ronnarong (LOMA) Tongseeon" at bounding box center [53, 114] width 50 height 12
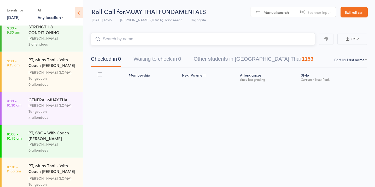
scroll to position [505, 0]
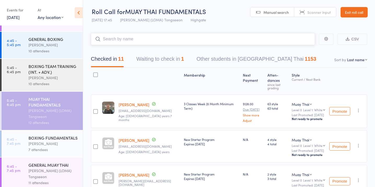
click at [149, 58] on button "Waiting to check in 1" at bounding box center [159, 60] width 47 height 14
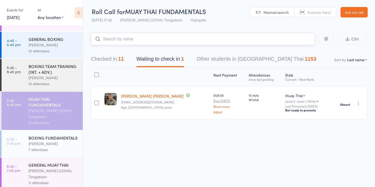
click at [114, 59] on button "Checked in 11" at bounding box center [107, 60] width 33 height 14
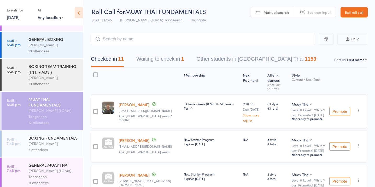
click at [52, 141] on div "Jordan Sears" at bounding box center [53, 144] width 50 height 6
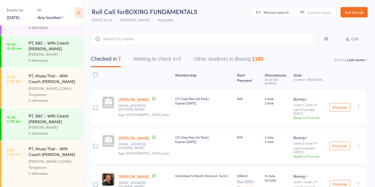
scroll to position [505, 0]
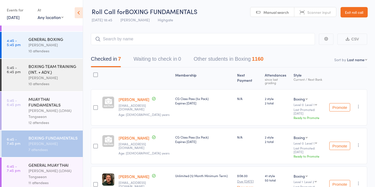
click at [63, 174] on div "Ronnarong (LOMA) Tongseeon" at bounding box center [53, 174] width 50 height 12
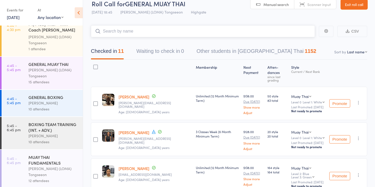
scroll to position [444, 0]
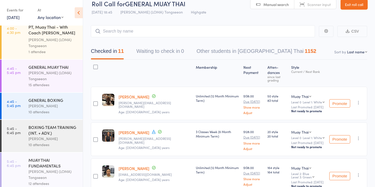
click at [61, 74] on div "Ronnarong (LOMA) Tongseeon" at bounding box center [53, 76] width 50 height 12
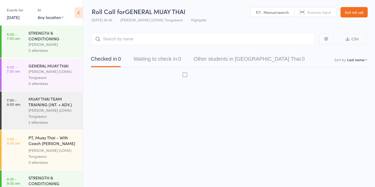
scroll to position [0, 0]
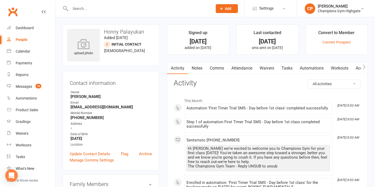
click at [269, 67] on link "Waivers" at bounding box center [267, 68] width 22 height 12
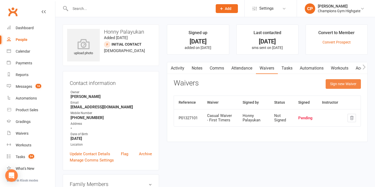
click at [337, 84] on button "Sign new Waiver" at bounding box center [342, 83] width 35 height 9
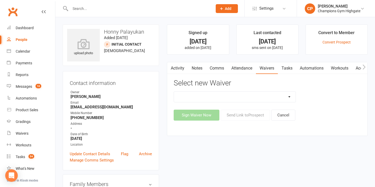
click at [270, 96] on select "Casual Waiver - First Timers Casual Waiver (STAFF ONLY) Champions Gym Cancellat…" at bounding box center [235, 97] width 122 height 10
select select "8209"
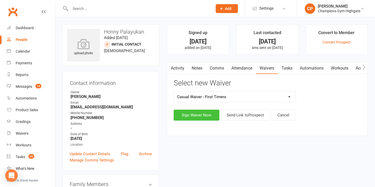
click at [181, 116] on button "Sign Waiver Now" at bounding box center [197, 115] width 46 height 11
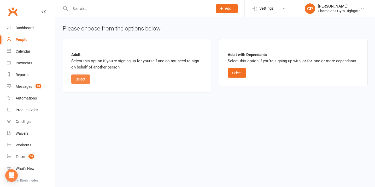
click at [84, 75] on button "Select" at bounding box center [80, 79] width 19 height 9
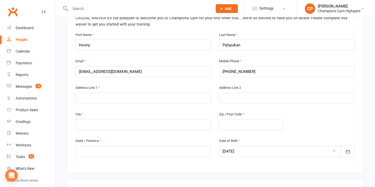
scroll to position [132, 0]
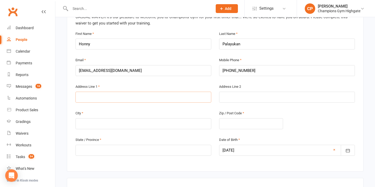
click at [153, 95] on input "text" at bounding box center [143, 97] width 136 height 11
type input "[STREET_ADDRESS]"
click at [170, 124] on input "text" at bounding box center [143, 123] width 136 height 11
type input "Maylands"
click at [278, 124] on input "text" at bounding box center [251, 123] width 64 height 11
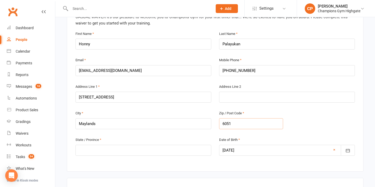
type input "6051"
click at [179, 149] on input "text" at bounding box center [143, 150] width 136 height 11
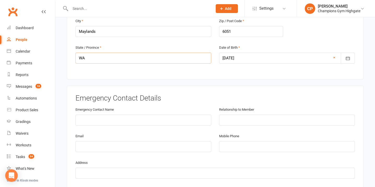
scroll to position [253, 0]
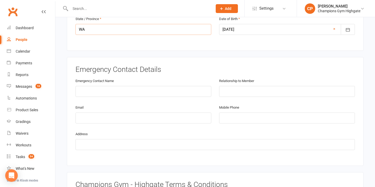
type input "WA"
click at [145, 90] on input "text" at bounding box center [143, 91] width 136 height 11
type input "Bronte Taton"
type input "Friend"
click at [113, 119] on input "email" at bounding box center [143, 118] width 136 height 11
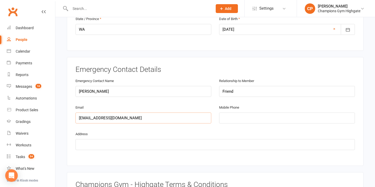
type input "contact@cleocollects.com"
click at [248, 116] on input "tel" at bounding box center [287, 118] width 136 height 11
type input "0466619514"
click at [235, 143] on input "text" at bounding box center [214, 144] width 279 height 11
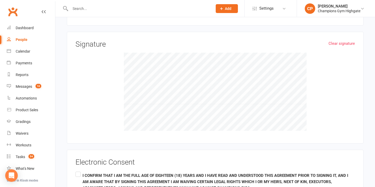
scroll to position [526, 0]
type input "75 Smith Street Highgate 6003"
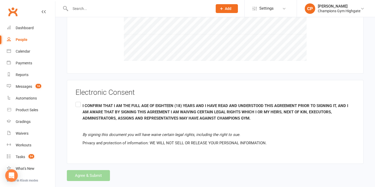
scroll to position [605, 0]
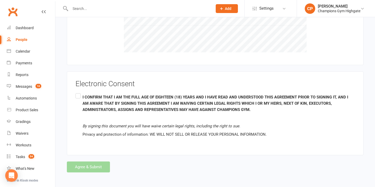
click at [78, 95] on label "I CONFIRM THAT I AM THE FULL AGE OF EIGHTEEN (18) YEARS AND I HAVE READ AND UND…" at bounding box center [214, 115] width 279 height 47
click at [78, 92] on input "I CONFIRM THAT I AM THE FULL AGE OF EIGHTEEN (18) YEARS AND I HAVE READ AND UND…" at bounding box center [76, 92] width 3 height 0
click at [95, 166] on button "Agree & Submit" at bounding box center [88, 167] width 43 height 11
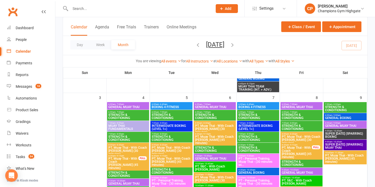
click at [132, 9] on input "text" at bounding box center [139, 8] width 140 height 7
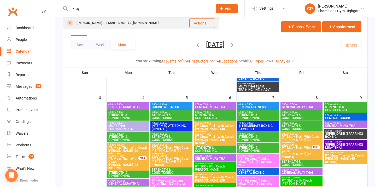
type input "kruy"
click at [136, 22] on div "[EMAIL_ADDRESS][DOMAIN_NAME]" at bounding box center [132, 23] width 56 height 8
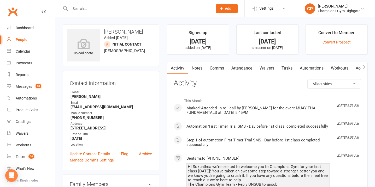
click at [197, 68] on link "Notes" at bounding box center [197, 68] width 18 height 12
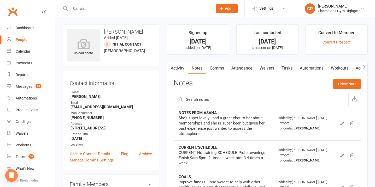
click at [246, 65] on link "Attendance" at bounding box center [242, 68] width 28 height 12
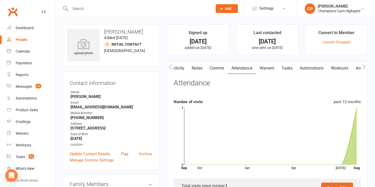
scroll to position [0, 0]
click at [280, 65] on link "Tasks" at bounding box center [286, 68] width 18 height 12
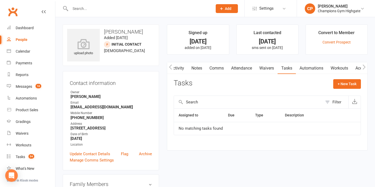
click at [270, 66] on link "Waivers" at bounding box center [266, 68] width 22 height 12
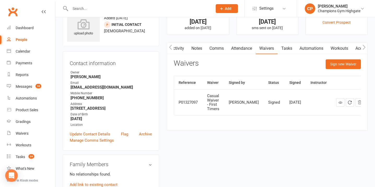
scroll to position [19, 0]
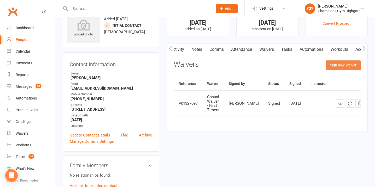
click at [337, 65] on button "Sign new Waiver" at bounding box center [342, 65] width 35 height 9
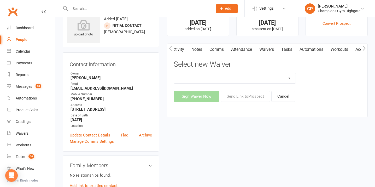
click at [280, 77] on select "Casual Waiver - First Timers Casual Waiver (STAFF ONLY) Champions Gym Cancellat…" at bounding box center [235, 78] width 122 height 10
select select "9222"
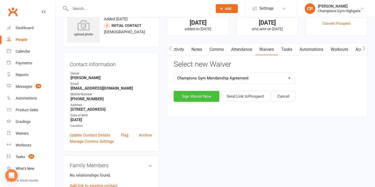
click at [201, 99] on button "Sign Waiver Now" at bounding box center [197, 96] width 46 height 11
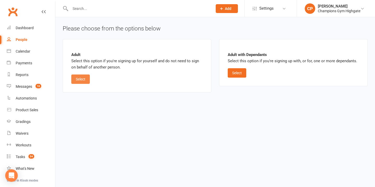
click at [84, 82] on button "Select" at bounding box center [80, 79] width 19 height 9
select select "bank_account"
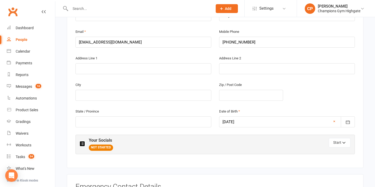
scroll to position [160, 0]
click at [150, 70] on input "text" at bounding box center [143, 68] width 136 height 11
type input "[STREET_ADDRESS]"
type input "Bassendean"
type input "6054"
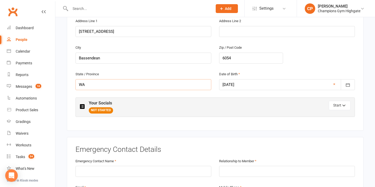
scroll to position [199, 0]
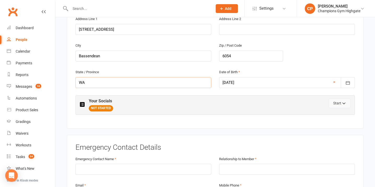
type input "WA"
click at [336, 103] on button "Start" at bounding box center [340, 103] width 22 height 9
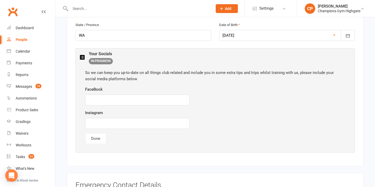
scroll to position [247, 0]
click at [146, 123] on input "text" at bounding box center [137, 123] width 104 height 11
type input "addalittlesalt"
click at [101, 137] on button "Done" at bounding box center [95, 138] width 21 height 11
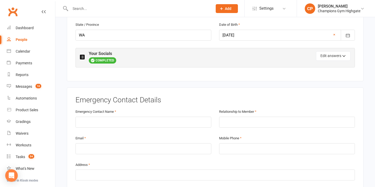
scroll to position [260, 0]
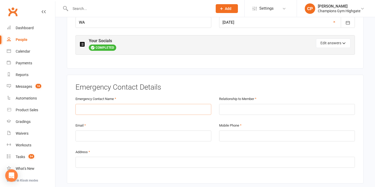
click at [154, 106] on input "text" at bounding box center [143, 109] width 136 height 11
type input "[PERSON_NAME]"
type input "Mum"
type input "s"
type input "[EMAIL_ADDRESS][DOMAIN_NAME]"
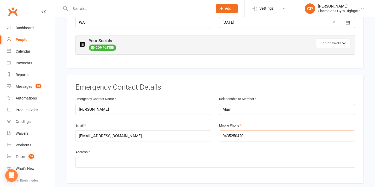
type input "0435250420"
click at [107, 163] on input "text" at bounding box center [214, 162] width 279 height 11
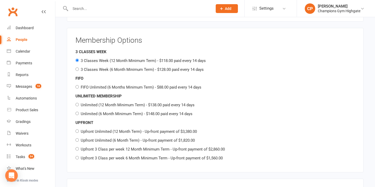
scroll to position [612, 0]
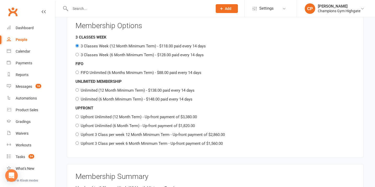
type input "[STREET_ADDRESS]"
click at [77, 53] on input "3 Classes Week (6 Month Minimum Term) - $128.00 paid every 14 days" at bounding box center [76, 54] width 3 height 3
radio input "true"
radio input "false"
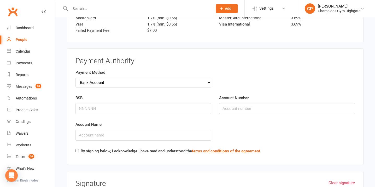
scroll to position [856, 0]
click at [190, 108] on input "BSB" at bounding box center [143, 108] width 136 height 11
type input "066114"
click at [258, 105] on input "Account Number" at bounding box center [287, 108] width 136 height 11
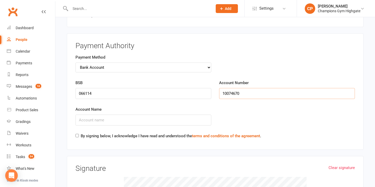
scroll to position [873, 0]
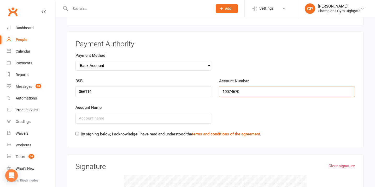
type input "10074670"
click at [200, 118] on input "Account Name" at bounding box center [143, 118] width 136 height 11
type input "[PERSON_NAME]"
click at [203, 65] on select "Credit Card Bank Account" at bounding box center [143, 66] width 136 height 10
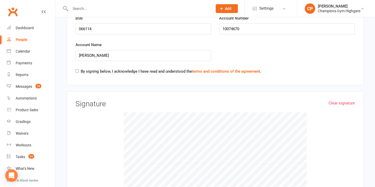
scroll to position [937, 0]
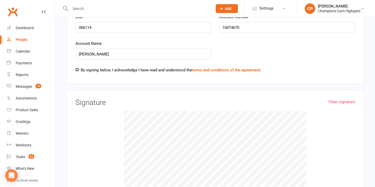
click at [79, 68] on input "By signing below, I acknowledge I have read and understood the terms and condit…" at bounding box center [76, 69] width 3 height 3
checkbox input "true"
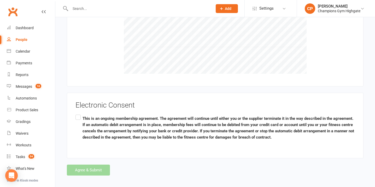
scroll to position [1056, 0]
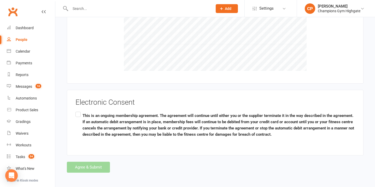
click at [79, 113] on label "This is an ongoing membership agreement. The agreement will continue until eith…" at bounding box center [214, 125] width 279 height 29
click at [79, 111] on input "This is an ongoing membership agreement. The agreement will continue until eith…" at bounding box center [76, 111] width 3 height 0
click at [88, 162] on button "Agree & Submit" at bounding box center [88, 167] width 43 height 11
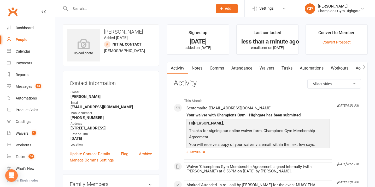
click at [248, 66] on link "Attendance" at bounding box center [242, 68] width 28 height 12
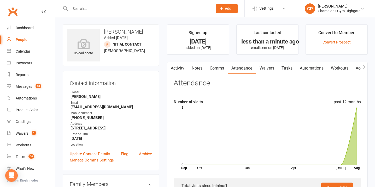
click at [198, 69] on link "Notes" at bounding box center [197, 68] width 18 height 12
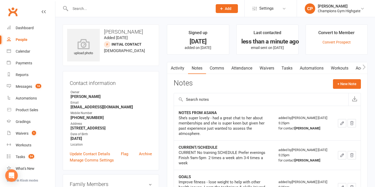
click at [223, 66] on link "Comms" at bounding box center [217, 68] width 22 height 12
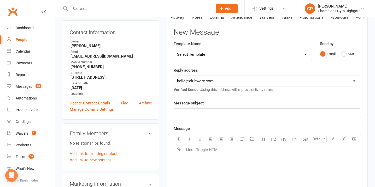
scroll to position [39, 0]
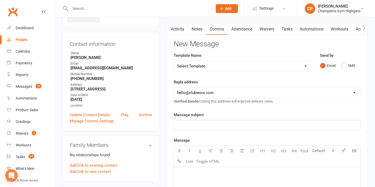
click at [236, 63] on select "Select Template [SMS] 14 days non-attendance sms [Email] A. First Timer Trial […" at bounding box center [243, 66] width 138 height 10
select select "10"
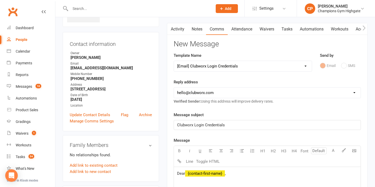
click at [241, 91] on select "[EMAIL_ADDRESS][DOMAIN_NAME] [EMAIL_ADDRESS][DOMAIN_NAME] [PERSON_NAME][EMAIL_A…" at bounding box center [267, 93] width 187 height 10
click at [227, 87] on div "Reply address [EMAIL_ADDRESS][DOMAIN_NAME] [EMAIL_ADDRESS][DOMAIN_NAME] [PERSON…" at bounding box center [267, 92] width 187 height 26
click at [227, 93] on select "[EMAIL_ADDRESS][DOMAIN_NAME] [EMAIL_ADDRESS][DOMAIN_NAME] [PERSON_NAME][EMAIL_A…" at bounding box center [267, 93] width 187 height 10
select select "1"
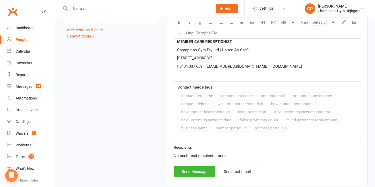
scroll to position [482, 0]
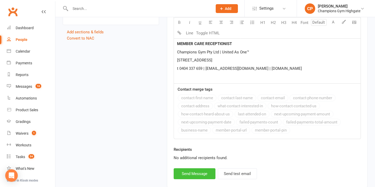
click at [199, 170] on button "Send Message" at bounding box center [195, 174] width 42 height 11
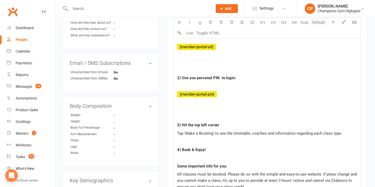
select select
select select "0"
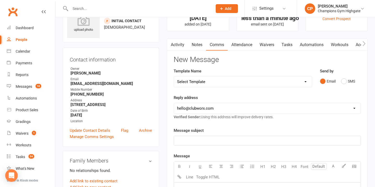
scroll to position [25, 0]
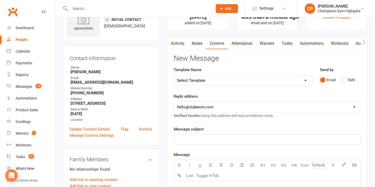
click at [247, 45] on link "Attendance" at bounding box center [242, 44] width 28 height 12
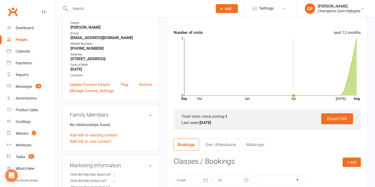
scroll to position [72, 0]
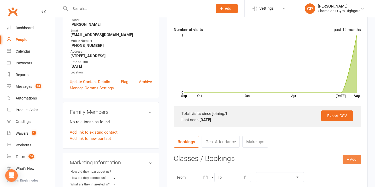
click at [352, 156] on button "+ Add" at bounding box center [351, 159] width 18 height 9
click at [327, 170] on link "Book Event" at bounding box center [335, 171] width 52 height 10
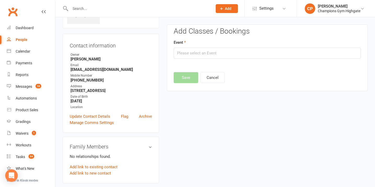
scroll to position [36, 0]
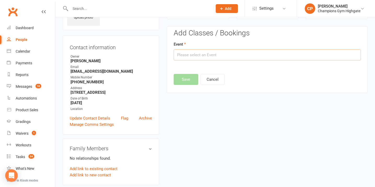
click at [230, 54] on input "text" at bounding box center [267, 55] width 187 height 11
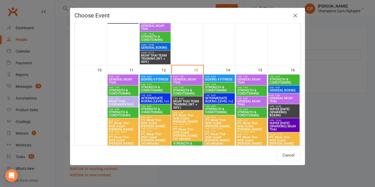
scroll to position [610, 0]
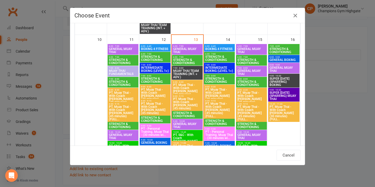
click at [281, 48] on span "STRENGTH & CONDITIONING" at bounding box center [283, 50] width 29 height 6
type input "STRENGTH & CONDITIONING - [DATE] 7:00:00 AM"
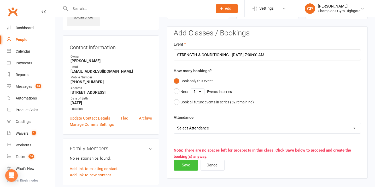
click at [183, 166] on button "Save" at bounding box center [186, 165] width 25 height 11
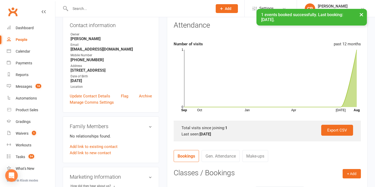
scroll to position [0, 0]
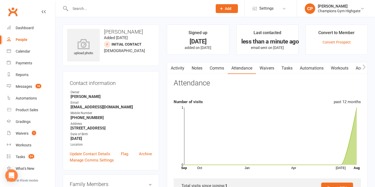
drag, startPoint x: 142, startPoint y: 32, endPoint x: 104, endPoint y: 33, distance: 38.1
click at [104, 33] on h3 "[PERSON_NAME]" at bounding box center [110, 32] width 87 height 6
copy h3 "[PERSON_NAME]"
